Goal: Communication & Community: Answer question/provide support

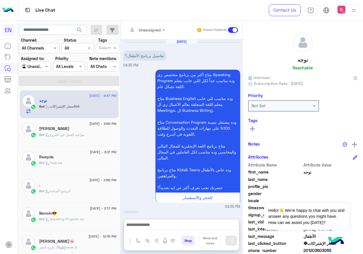
scroll to position [479, 0]
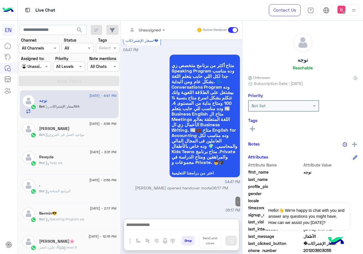
click at [186, 221] on textarea at bounding box center [181, 225] width 115 height 9
type textarea "*"
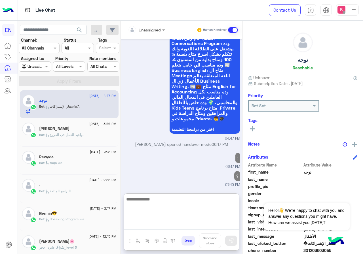
scroll to position [497, 0]
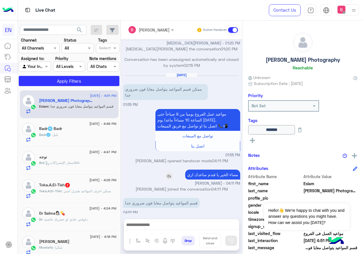
scroll to position [222, 0]
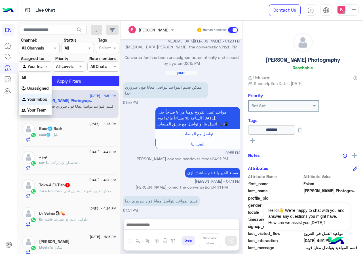
click at [46, 65] on span at bounding box center [47, 66] width 7 height 6
drag, startPoint x: 39, startPoint y: 111, endPoint x: 43, endPoint y: 108, distance: 4.3
click at [39, 111] on b "Your Team" at bounding box center [36, 110] width 19 height 5
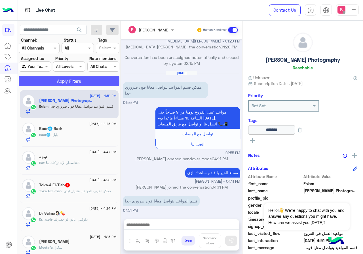
click at [67, 79] on button "Apply Filters" at bounding box center [69, 81] width 101 height 10
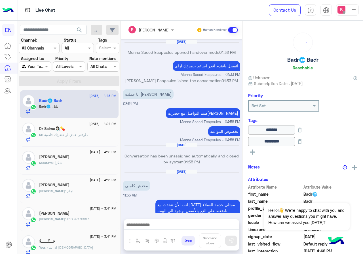
scroll to position [241, 0]
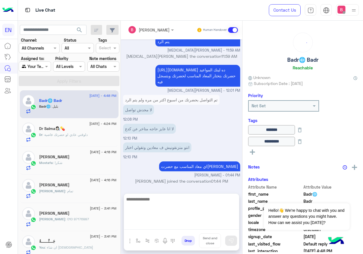
click at [155, 224] on textarea at bounding box center [181, 213] width 115 height 34
type textarea "*"
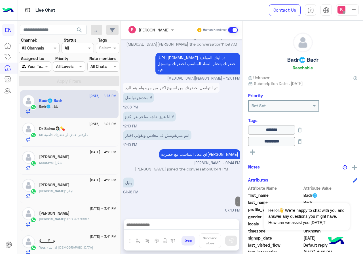
scroll to position [259, 0]
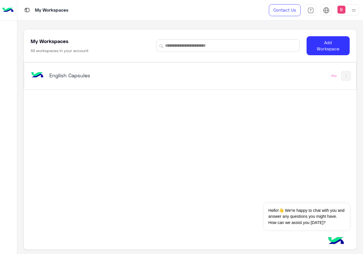
click at [111, 78] on h5 "English Capsules" at bounding box center [107, 75] width 116 height 7
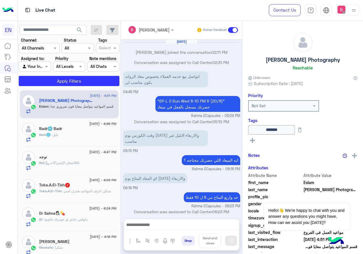
scroll to position [222, 0]
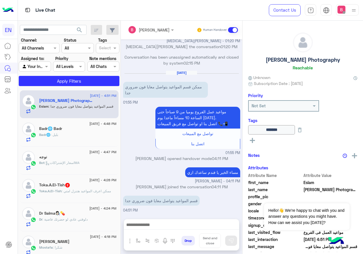
click at [46, 47] on div at bounding box center [39, 48] width 40 height 7
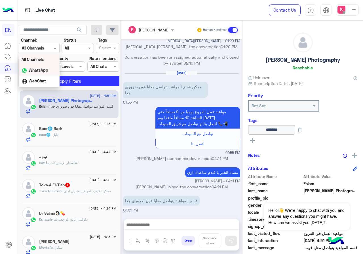
drag, startPoint x: 42, startPoint y: 71, endPoint x: 46, endPoint y: 73, distance: 4.6
click at [42, 71] on b "WhatsApp" at bounding box center [39, 70] width 20 height 5
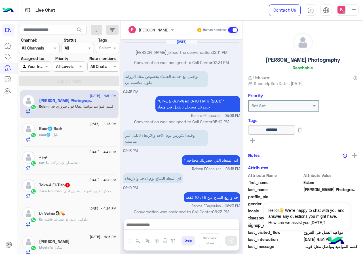
scroll to position [222, 0]
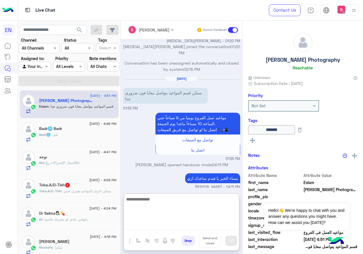
click at [167, 222] on textarea at bounding box center [181, 213] width 115 height 34
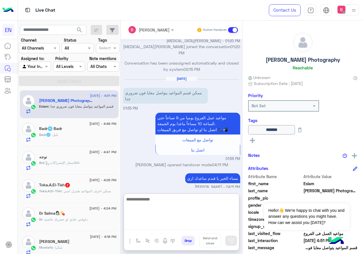
type textarea "*"
